Goal: Task Accomplishment & Management: Use online tool/utility

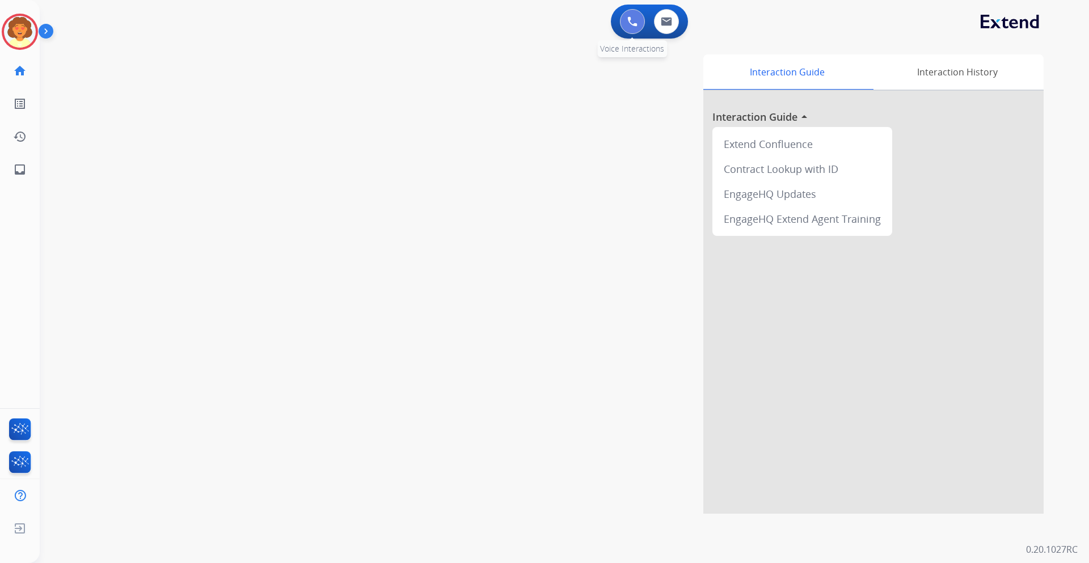
click at [632, 18] on img at bounding box center [632, 21] width 10 height 10
click at [628, 22] on img at bounding box center [632, 21] width 10 height 10
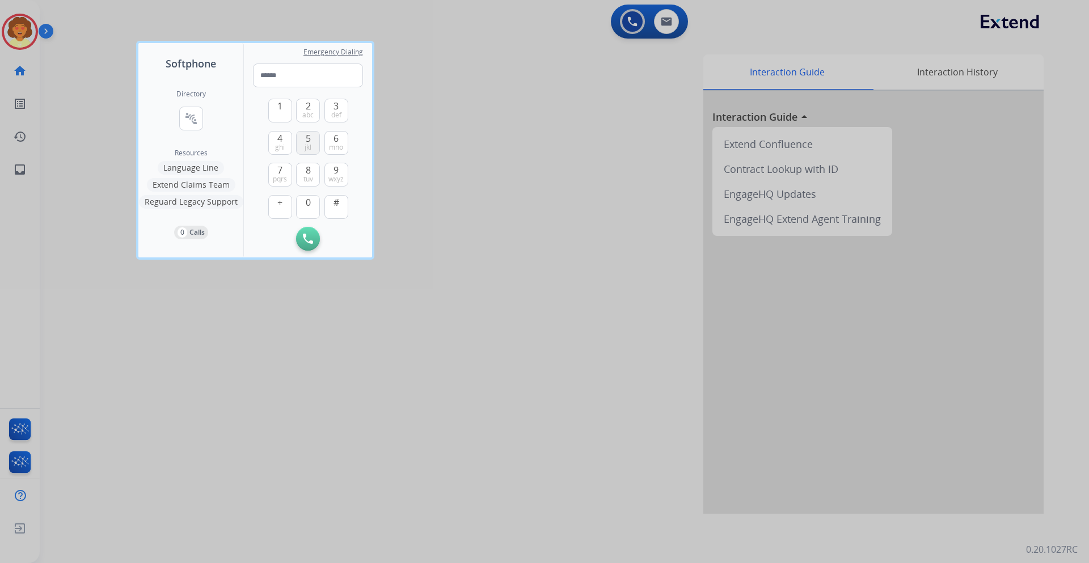
click at [306, 143] on span "jkl" at bounding box center [308, 147] width 7 height 9
drag, startPoint x: 335, startPoint y: 137, endPoint x: 320, endPoint y: 121, distance: 21.7
click at [335, 137] on span "6" at bounding box center [336, 139] width 5 height 14
click at [304, 112] on span "abc" at bounding box center [307, 115] width 11 height 9
click at [304, 169] on button "8 tuv" at bounding box center [308, 175] width 24 height 24
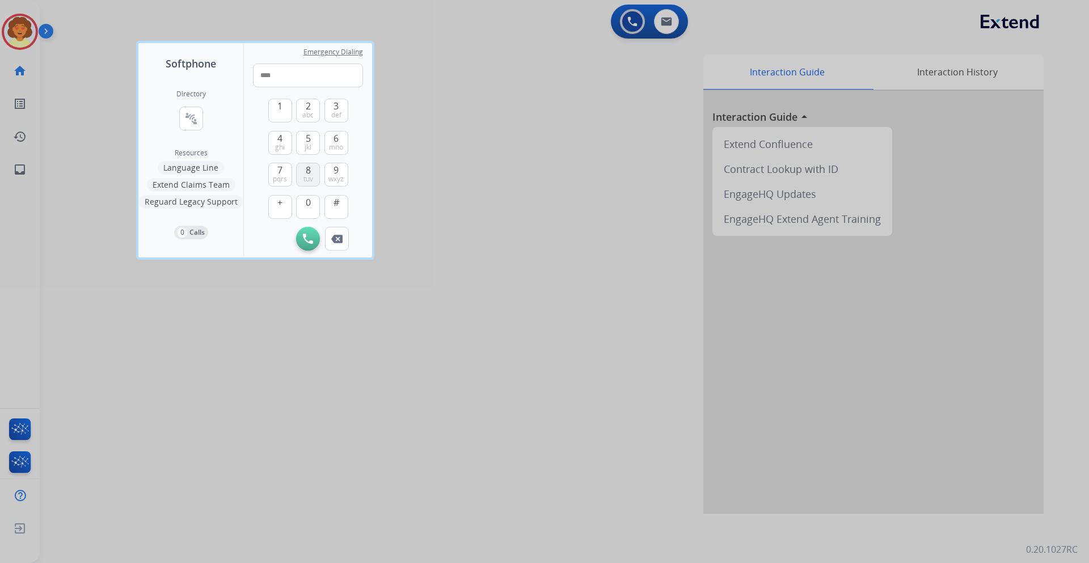
click at [304, 169] on button "8 tuv" at bounding box center [308, 175] width 24 height 24
click at [284, 112] on button "1" at bounding box center [280, 111] width 24 height 24
click at [281, 146] on span "ghi" at bounding box center [280, 147] width 10 height 9
click at [314, 142] on button "5 jkl" at bounding box center [308, 143] width 24 height 24
click at [339, 114] on span "def" at bounding box center [336, 115] width 10 height 9
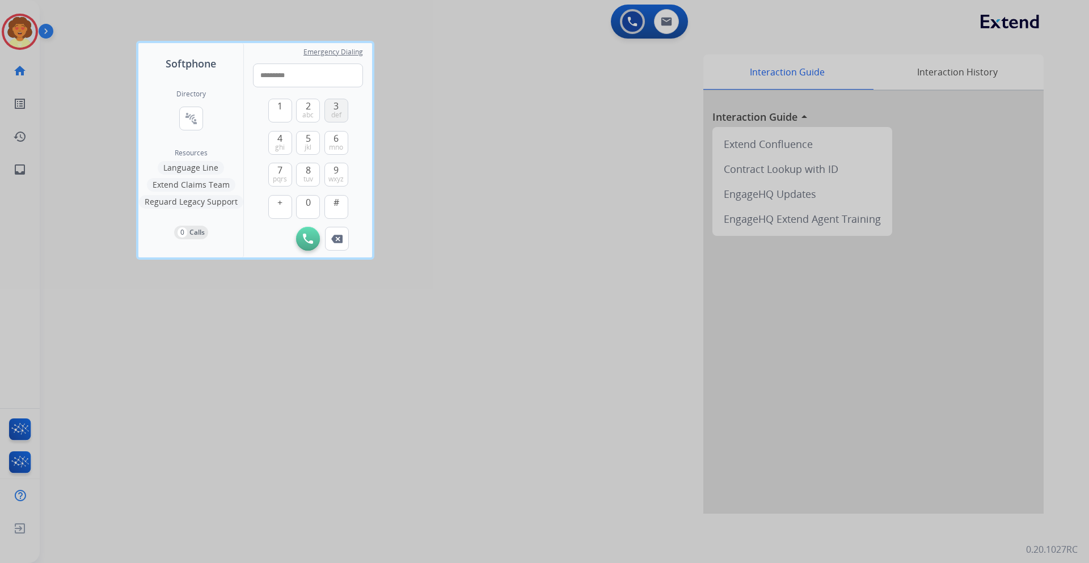
click at [339, 113] on span "def" at bounding box center [336, 115] width 10 height 9
type input "**********"
click at [302, 238] on button "Initiate Call" at bounding box center [308, 239] width 24 height 24
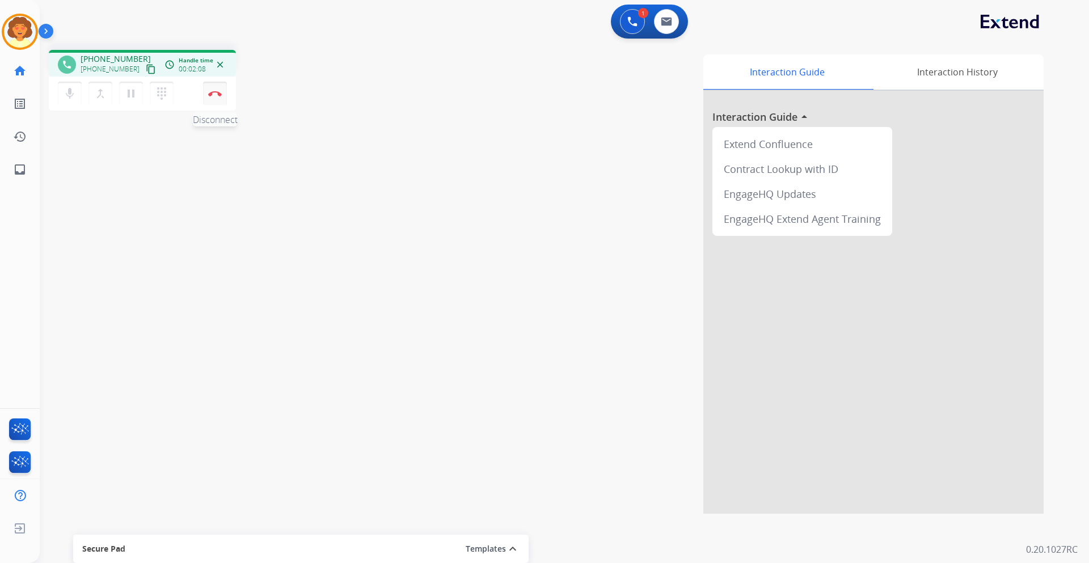
click at [212, 92] on img at bounding box center [215, 94] width 14 height 6
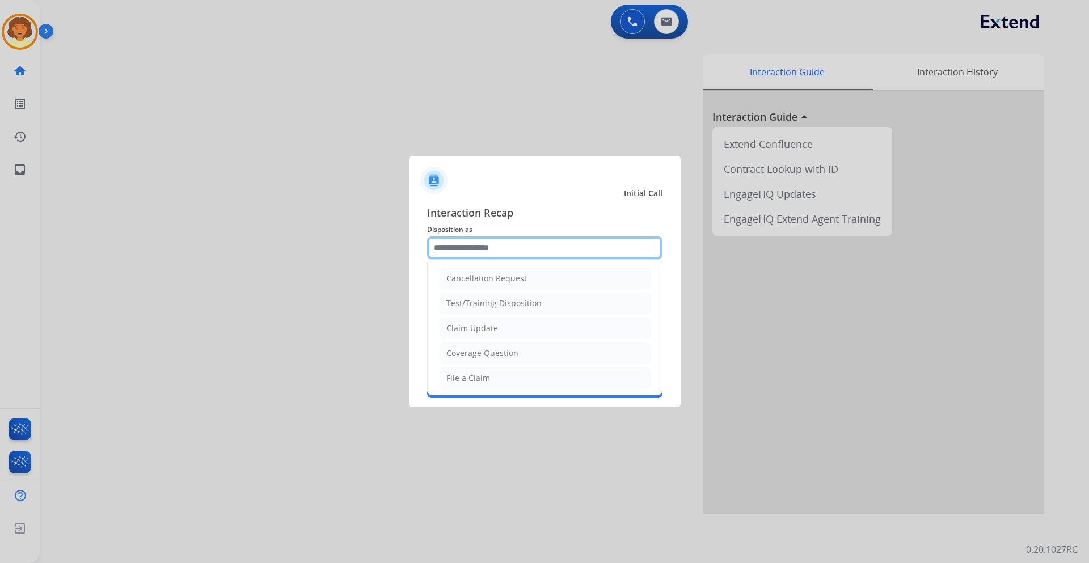
click at [500, 246] on input "text" at bounding box center [544, 248] width 235 height 23
click at [483, 332] on div "Claim Update" at bounding box center [472, 328] width 52 height 11
type input "**********"
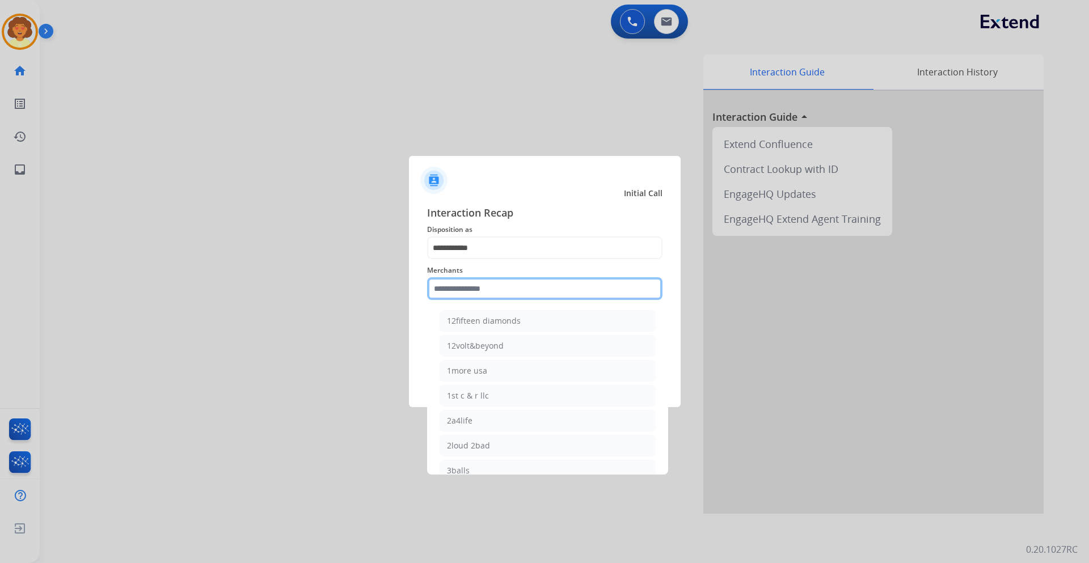
click at [441, 289] on input "text" at bounding box center [544, 288] width 235 height 23
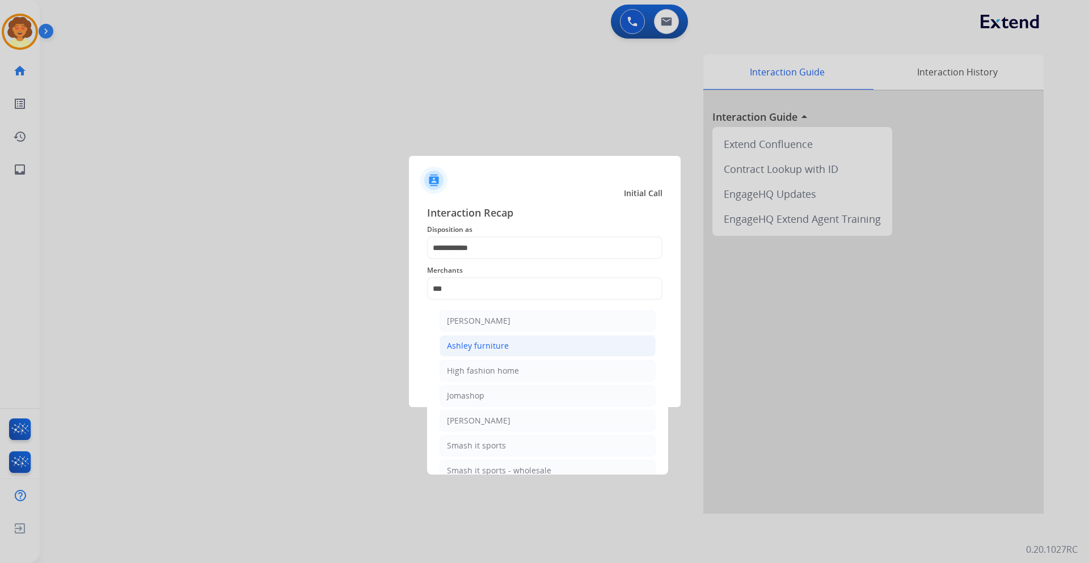
click at [505, 352] on div "Ashley furniture" at bounding box center [478, 345] width 62 height 11
type input "**********"
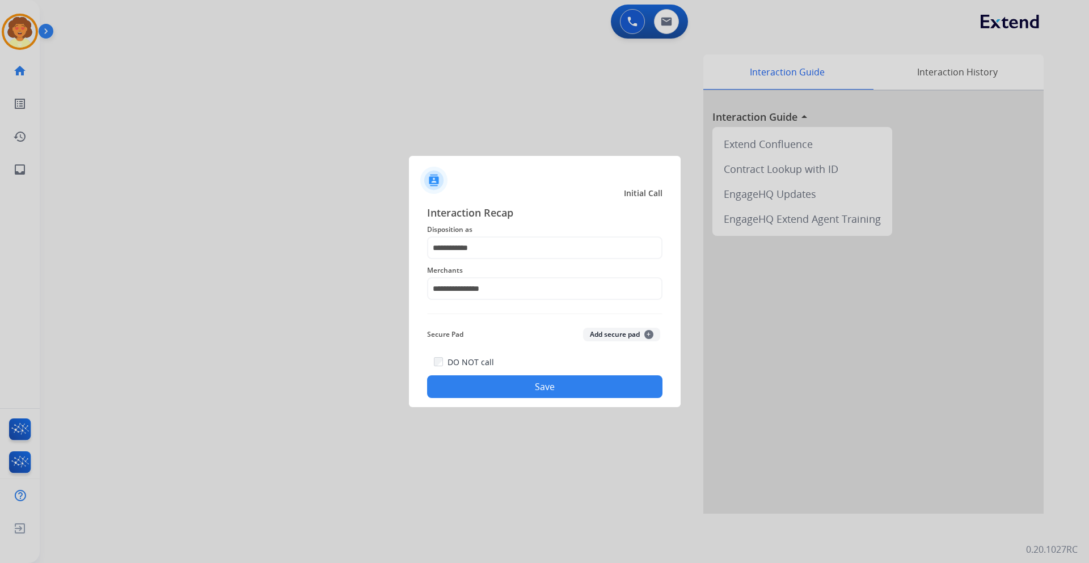
click at [474, 393] on button "Save" at bounding box center [544, 387] width 235 height 23
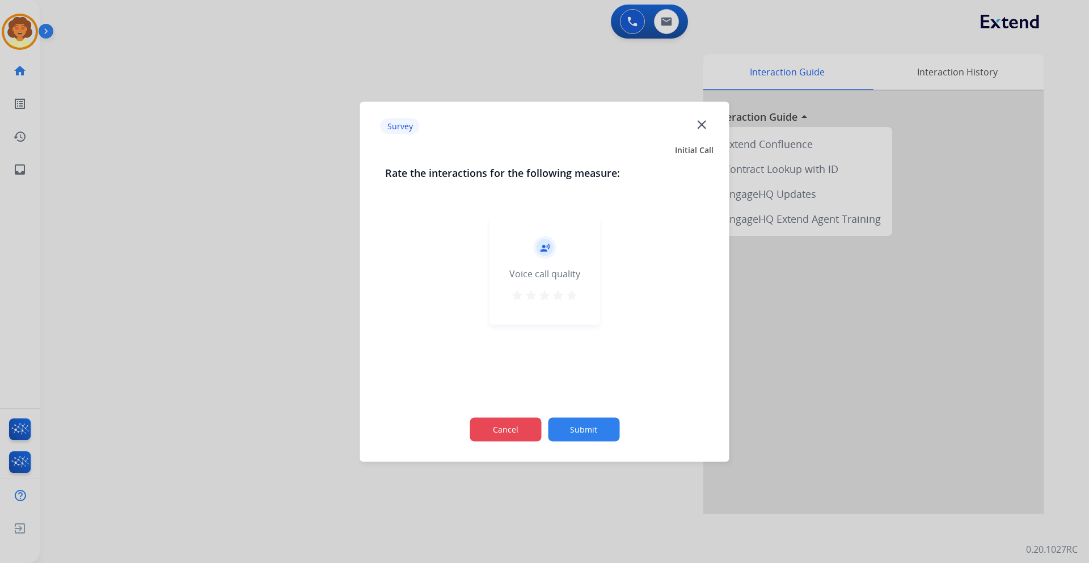
click at [500, 432] on button "Cancel" at bounding box center [505, 429] width 71 height 24
